Goal: Use online tool/utility: Utilize a website feature to perform a specific function

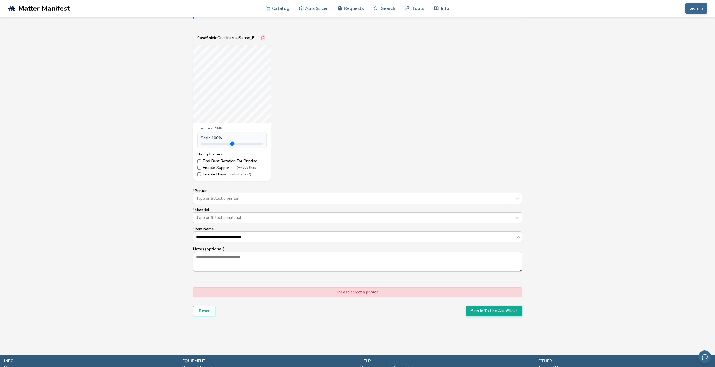
scroll to position [140, 0]
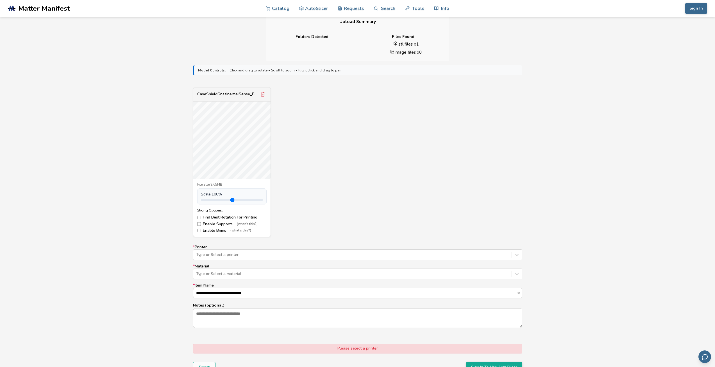
click at [201, 223] on label "Enable Supports (what's this?)" at bounding box center [231, 224] width 69 height 4
click at [221, 258] on div "Type or Select a printer" at bounding box center [357, 254] width 329 height 11
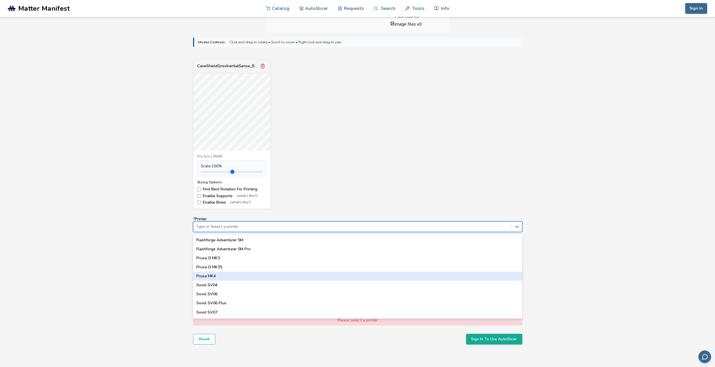
scroll to position [495, 0]
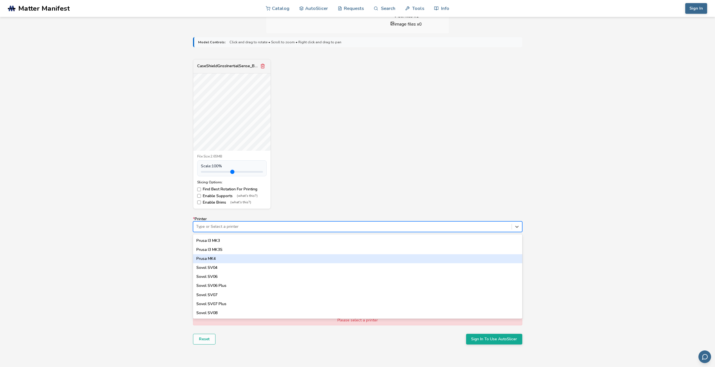
click at [159, 264] on div "Model Controls: Click and drag to rotate • Scroll to zoom • Right click and dra…" at bounding box center [357, 199] width 715 height 333
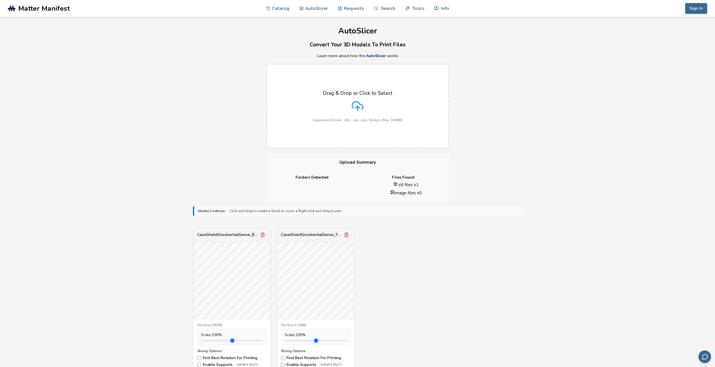
scroll to position [112, 0]
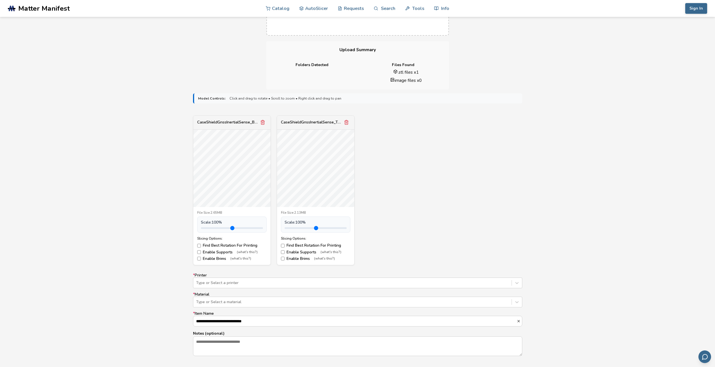
click at [290, 247] on label "Find Best Rotation For Printing" at bounding box center [315, 245] width 69 height 4
click at [295, 254] on label "Enable Supports (what's this?)" at bounding box center [315, 252] width 69 height 4
click at [293, 260] on label "Enable Brims (what's this?)" at bounding box center [315, 258] width 69 height 4
type input "*"
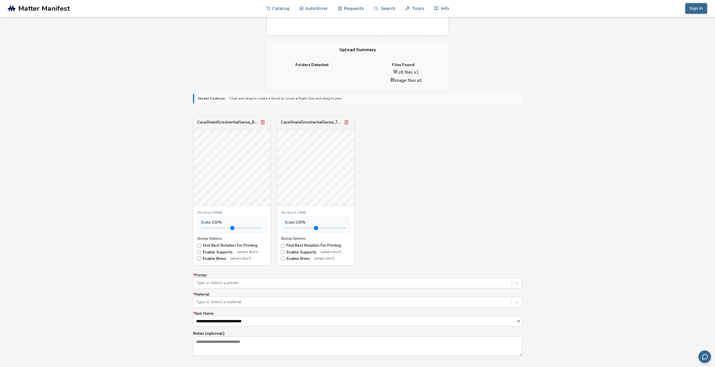
drag, startPoint x: 299, startPoint y: 229, endPoint x: 297, endPoint y: 234, distance: 5.2
click at [297, 229] on input "range" at bounding box center [316, 228] width 62 height 2
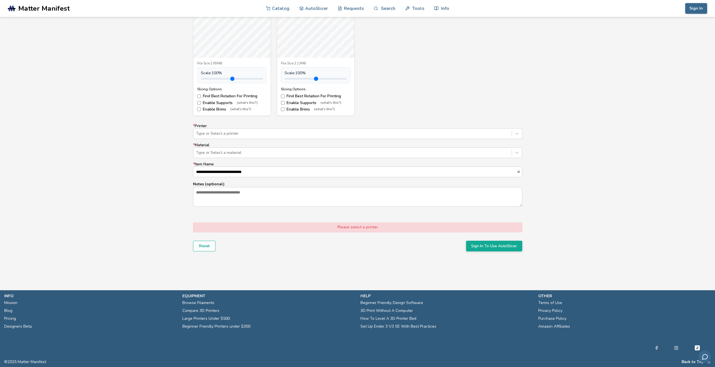
scroll to position [233, 0]
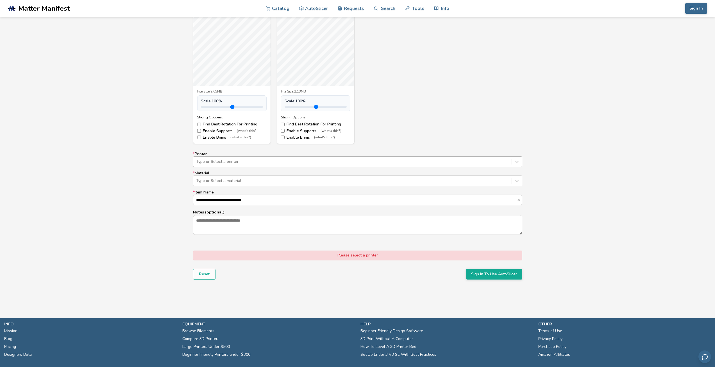
click at [215, 159] on div at bounding box center [352, 162] width 313 height 6
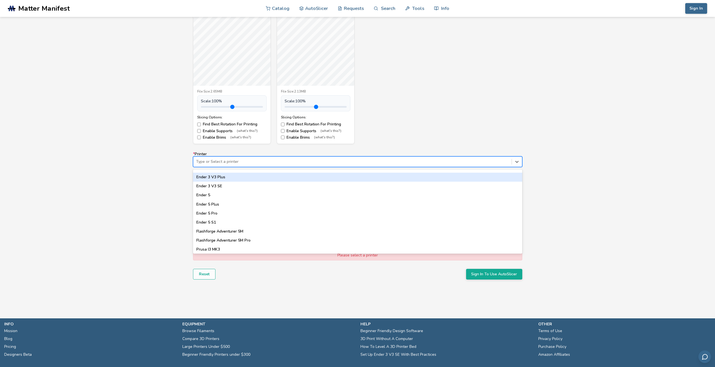
scroll to position [495, 0]
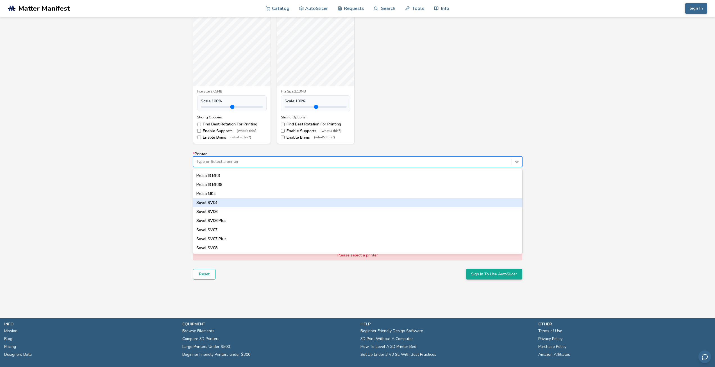
click at [246, 201] on div "Sovol SV04" at bounding box center [357, 202] width 329 height 9
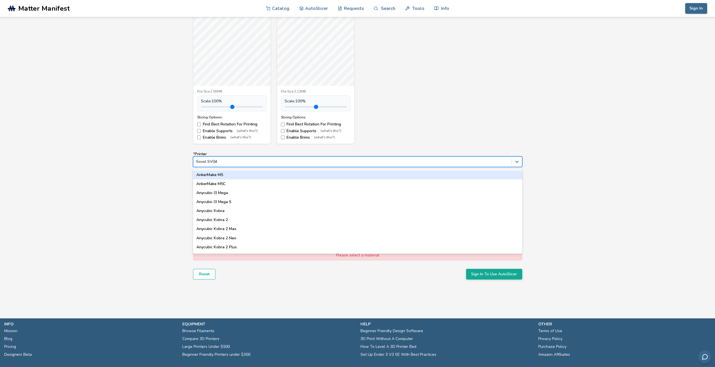
click at [208, 159] on div at bounding box center [352, 162] width 313 height 6
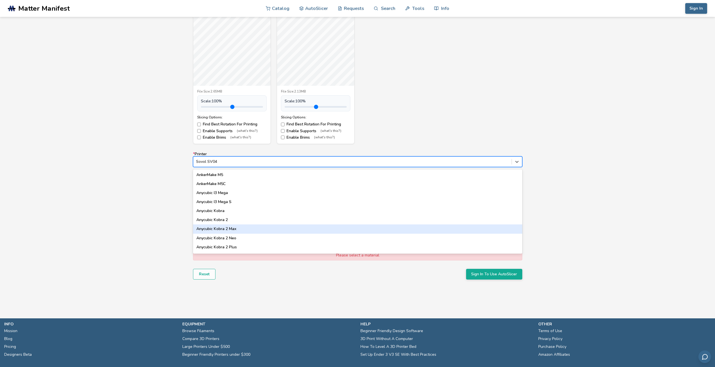
click at [233, 228] on div "Anycubic Kobra 2 Max" at bounding box center [357, 228] width 329 height 9
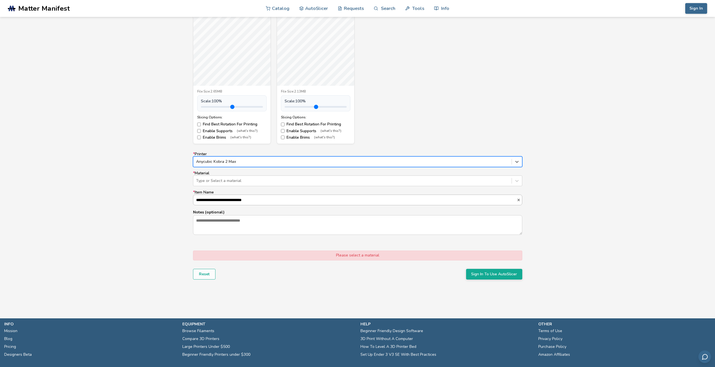
click at [225, 194] on div "**********" at bounding box center [357, 199] width 329 height 11
click at [225, 195] on input "**********" at bounding box center [354, 200] width 323 height 10
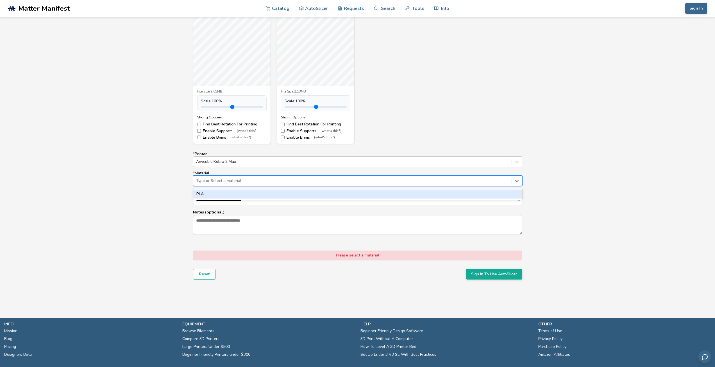
click at [219, 177] on div "Type or Select a material" at bounding box center [352, 181] width 318 height 8
click at [215, 192] on div "PLA" at bounding box center [357, 193] width 329 height 9
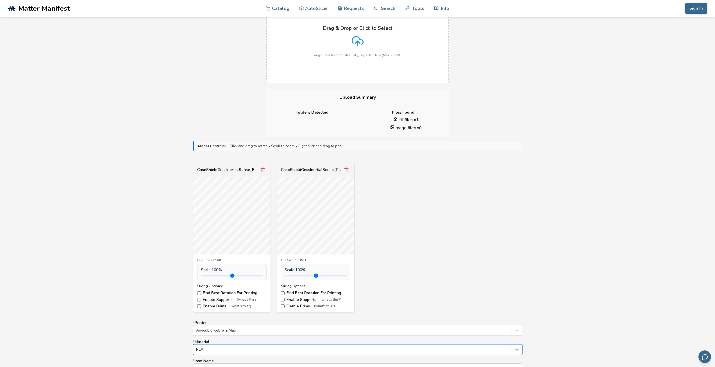
scroll to position [0, 0]
